Goal: Check status: Check status

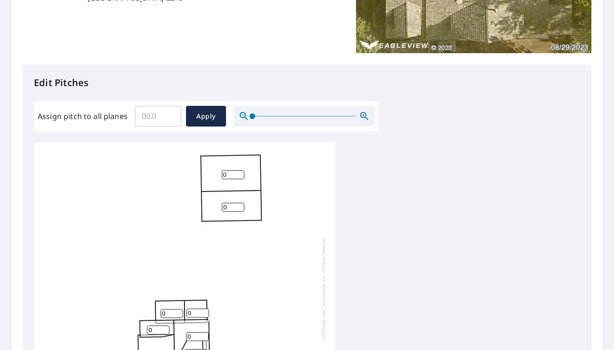
scroll to position [47, 0]
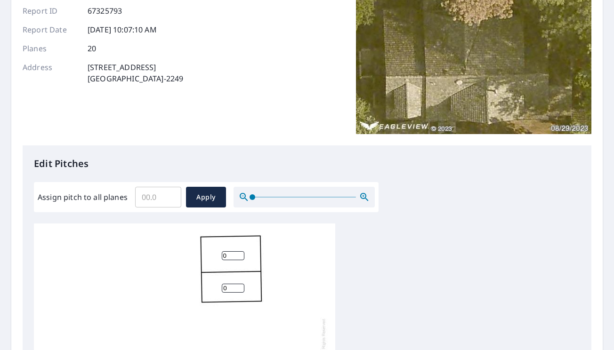
scroll to position [141, 0]
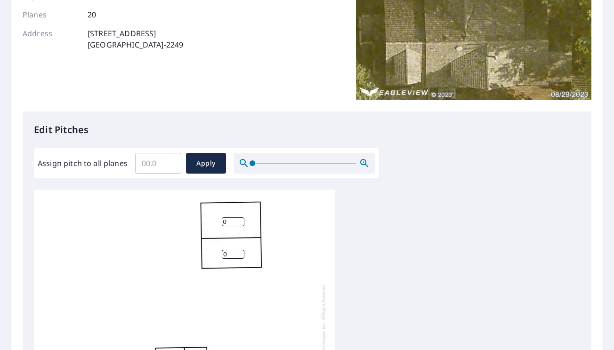
click at [241, 168] on div at bounding box center [303, 163] width 141 height 21
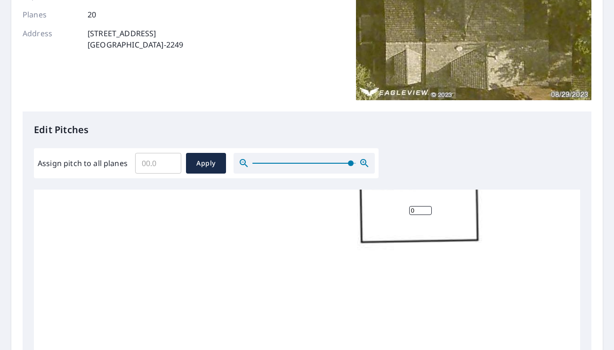
scroll to position [0, 0]
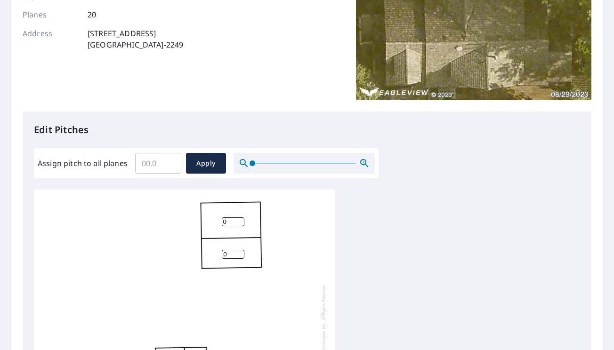
click at [249, 165] on span at bounding box center [252, 163] width 6 height 6
